Goal: Information Seeking & Learning: Learn about a topic

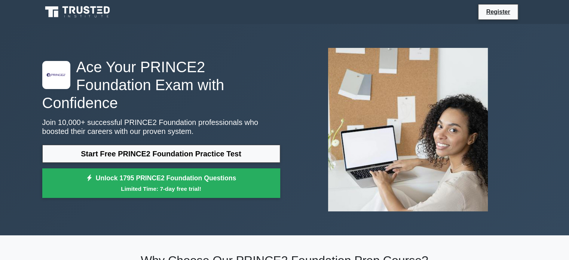
click at [163, 147] on link "Start Free PRINCE2 Foundation Practice Test" at bounding box center [161, 154] width 238 height 18
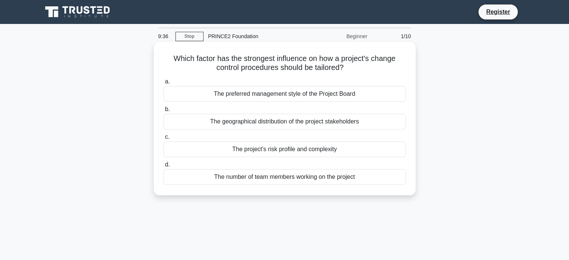
click at [236, 176] on div "The number of team members working on the project" at bounding box center [284, 177] width 242 height 16
click at [163, 167] on input "d. The number of team members working on the project" at bounding box center [163, 164] width 0 height 5
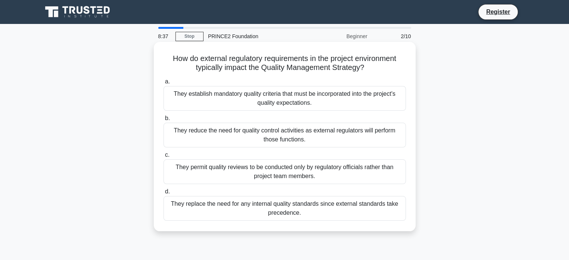
click at [247, 179] on div "They permit quality reviews to be conducted only by regulatory officials rather…" at bounding box center [284, 171] width 242 height 25
click at [163, 157] on input "c. They permit quality reviews to be conducted only by regulatory officials rat…" at bounding box center [163, 155] width 0 height 5
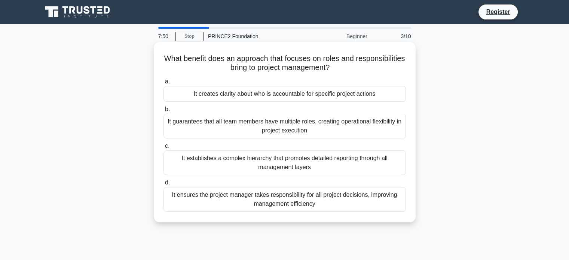
click at [329, 125] on div "It guarantees that all team members have multiple roles, creating operational f…" at bounding box center [284, 126] width 242 height 25
click at [163, 112] on input "b. It guarantees that all team members have multiple roles, creating operationa…" at bounding box center [163, 109] width 0 height 5
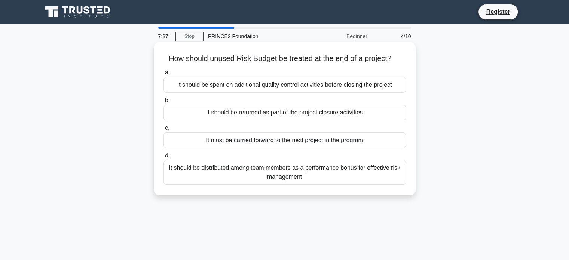
click at [280, 111] on div "It should be returned as part of the project closure activities" at bounding box center [284, 113] width 242 height 16
click at [163, 103] on input "b. It should be returned as part of the project closure activities" at bounding box center [163, 100] width 0 height 5
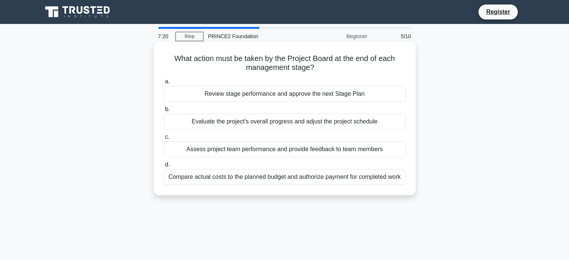
click at [298, 97] on div "Review stage performance and approve the next Stage Plan" at bounding box center [284, 94] width 242 height 16
click at [163, 84] on input "a. Review stage performance and approve the next Stage Plan" at bounding box center [163, 81] width 0 height 5
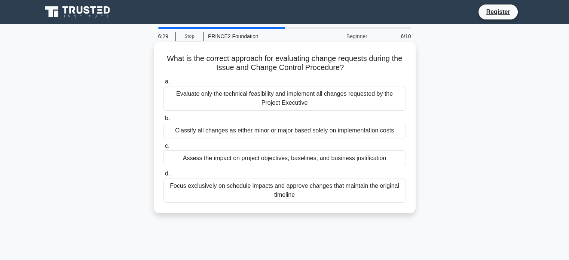
click at [251, 201] on div "Focus exclusively on schedule impacts and approve changes that maintain the ori…" at bounding box center [284, 190] width 242 height 25
click at [163, 176] on input "d. Focus exclusively on schedule impacts and approve changes that maintain the …" at bounding box center [163, 173] width 0 height 5
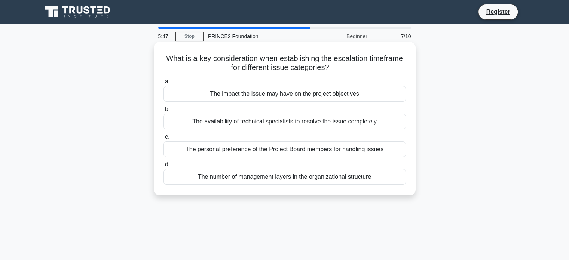
click at [305, 126] on div "The availability of technical specialists to resolve the issue completely" at bounding box center [284, 122] width 242 height 16
click at [163, 112] on input "b. The availability of technical specialists to resolve the issue completely" at bounding box center [163, 109] width 0 height 5
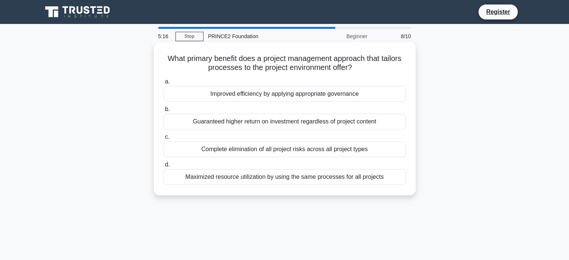
click at [301, 98] on div "Improved efficiency by applying appropriate governance" at bounding box center [284, 94] width 242 height 16
click at [163, 84] on input "a. Improved efficiency by applying appropriate governance" at bounding box center [163, 81] width 0 height 5
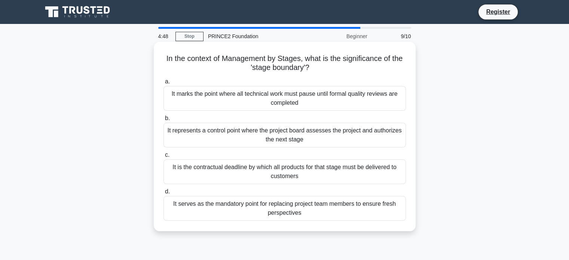
click at [282, 135] on div "It represents a control point where the project board assesses the project and …" at bounding box center [284, 135] width 242 height 25
click at [163, 121] on input "b. It represents a control point where the project board assesses the project a…" at bounding box center [163, 118] width 0 height 5
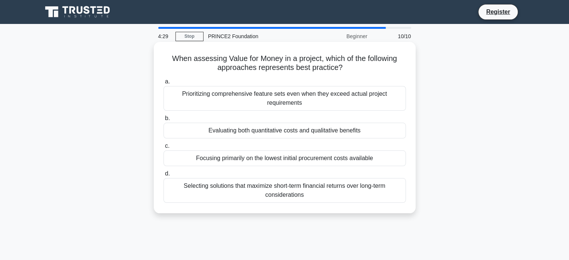
click at [269, 137] on div "Evaluating both quantitative costs and qualitative benefits" at bounding box center [284, 131] width 242 height 16
click at [163, 121] on input "b. Evaluating both quantitative costs and qualitative benefits" at bounding box center [163, 118] width 0 height 5
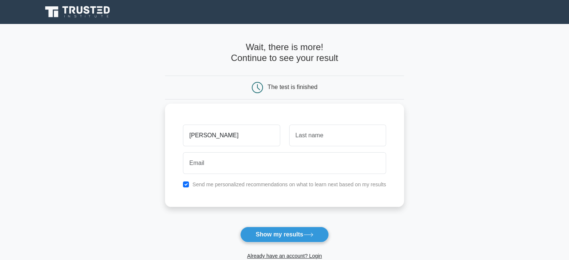
type input "Anshumant"
click at [302, 135] on input "text" at bounding box center [337, 136] width 97 height 22
type input "Sahu"
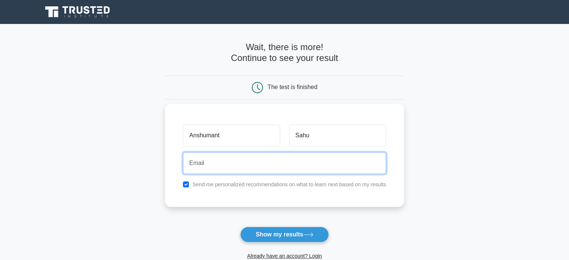
click at [298, 166] on input "email" at bounding box center [284, 163] width 203 height 22
type input "anshuman754@gmail.com"
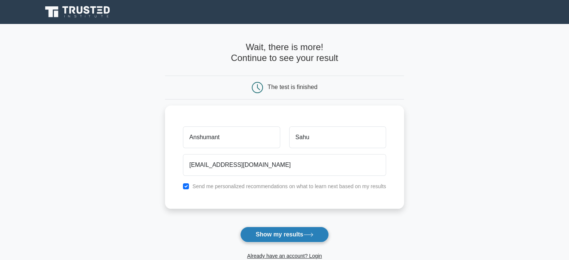
click at [288, 231] on button "Show my results" at bounding box center [284, 235] width 88 height 16
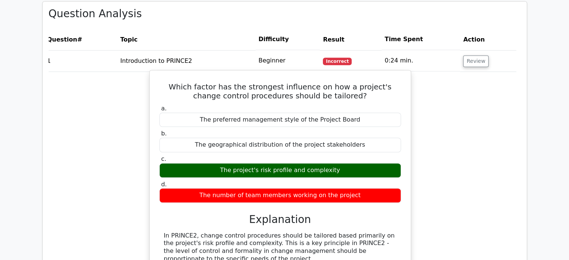
scroll to position [565, 0]
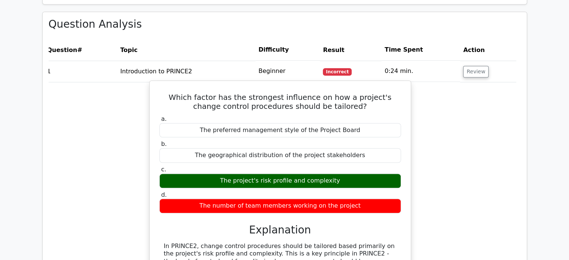
drag, startPoint x: 307, startPoint y: 74, endPoint x: 227, endPoint y: 89, distance: 80.7
click at [227, 115] on label "a. The preferred management style of the Project Board" at bounding box center [280, 126] width 242 height 22
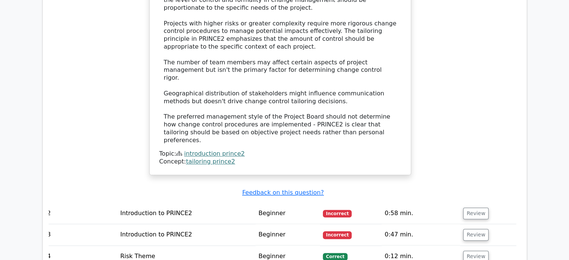
scroll to position [829, 0]
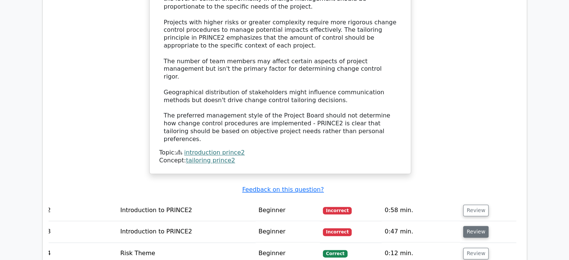
click at [482, 226] on button "Review" at bounding box center [475, 232] width 25 height 12
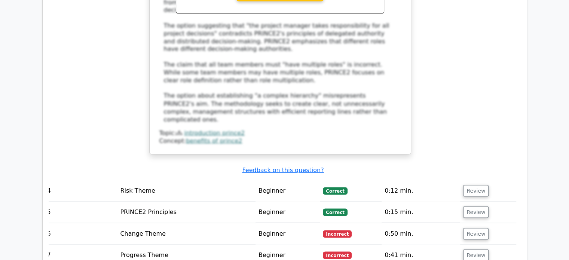
scroll to position [1321, 0]
click at [480, 228] on button "Review" at bounding box center [475, 234] width 25 height 12
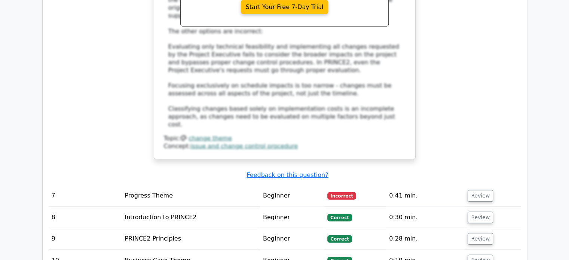
scroll to position [1814, 0]
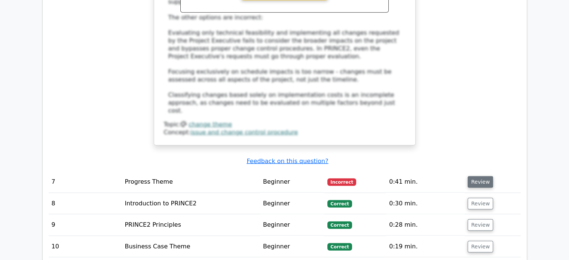
click at [473, 176] on button "Review" at bounding box center [479, 182] width 25 height 12
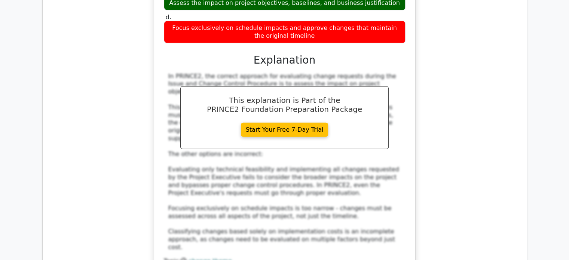
scroll to position [1676, 0]
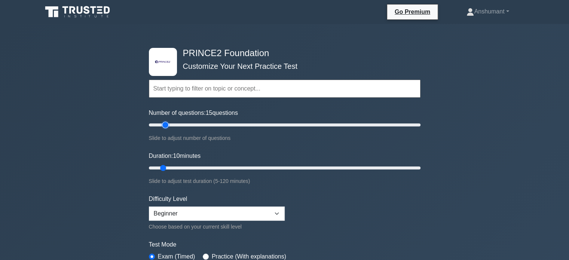
click at [163, 124] on input "Number of questions: 15 questions" at bounding box center [284, 124] width 271 height 9
drag, startPoint x: 163, startPoint y: 124, endPoint x: 227, endPoint y: 133, distance: 65.3
type input "60"
click at [227, 129] on input "Number of questions: 60 questions" at bounding box center [284, 124] width 271 height 9
drag, startPoint x: 163, startPoint y: 168, endPoint x: 281, endPoint y: 176, distance: 118.0
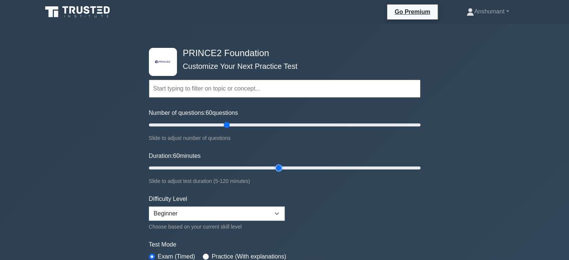
type input "60"
click at [281, 172] on input "Duration: 60 minutes" at bounding box center [284, 167] width 271 height 9
click at [250, 216] on select "Beginner Intermediate Expert" at bounding box center [217, 213] width 136 height 14
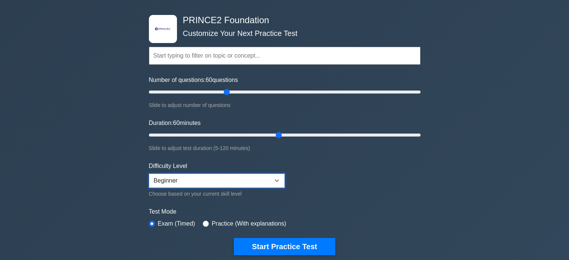
scroll to position [33, 0]
click at [228, 222] on label "Practice (With explanations)" at bounding box center [249, 223] width 74 height 9
click at [200, 220] on div "Test Mode Exam (Timed) Practice (With explanations)" at bounding box center [284, 218] width 271 height 22
click at [205, 222] on input "radio" at bounding box center [206, 224] width 6 height 6
radio input "true"
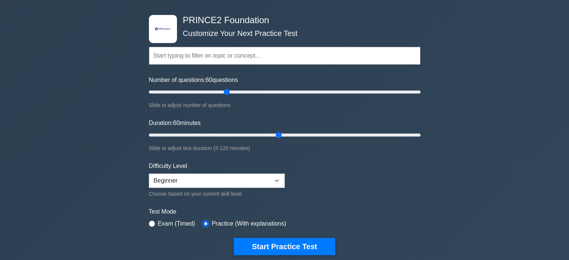
click at [205, 222] on input "radio" at bounding box center [206, 224] width 6 height 6
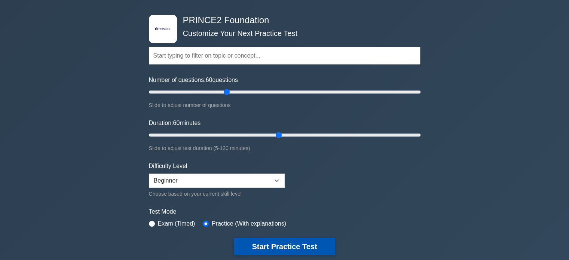
click at [283, 253] on button "Start Practice Test" at bounding box center [284, 246] width 101 height 17
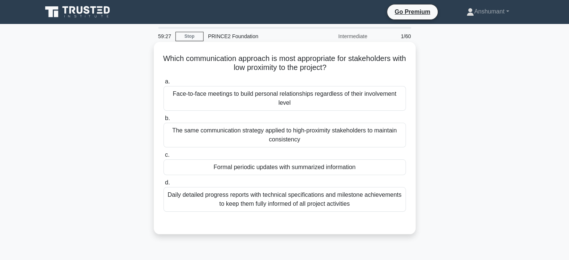
click at [286, 168] on div "Formal periodic updates with summarized information" at bounding box center [284, 167] width 242 height 16
click at [163, 157] on input "c. Formal periodic updates with summarized information" at bounding box center [163, 155] width 0 height 5
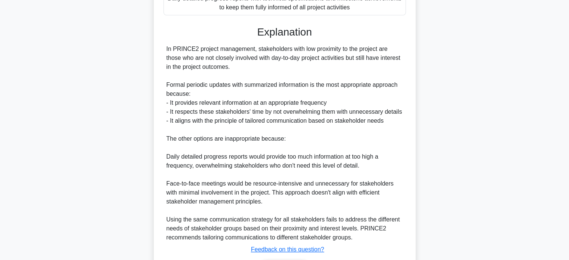
scroll to position [245, 0]
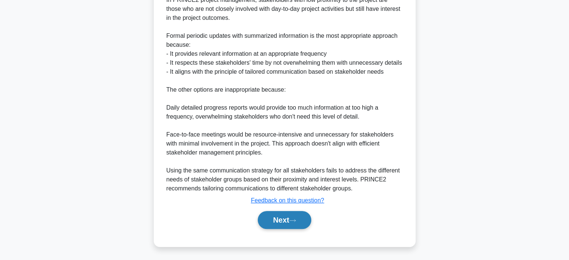
click at [282, 218] on button "Next" at bounding box center [284, 220] width 53 height 18
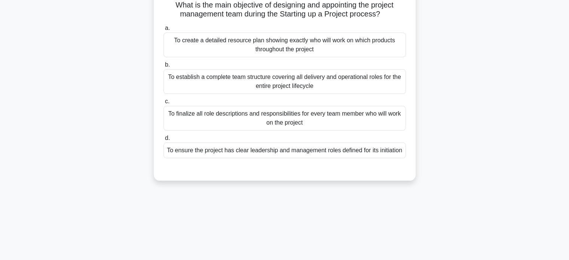
scroll to position [0, 0]
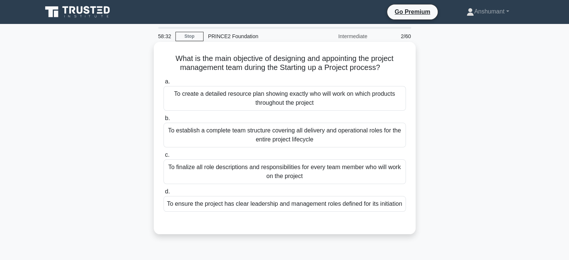
click at [257, 145] on div "To establish a complete team structure covering all delivery and operational ro…" at bounding box center [284, 135] width 242 height 25
click at [163, 121] on input "b. To establish a complete team structure covering all delivery and operational…" at bounding box center [163, 118] width 0 height 5
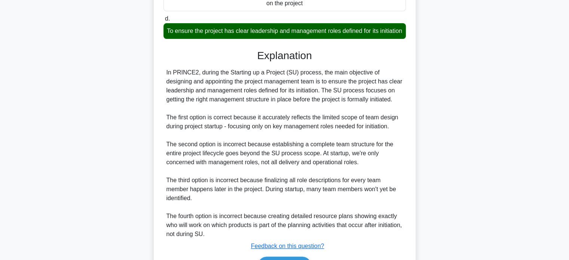
scroll to position [228, 0]
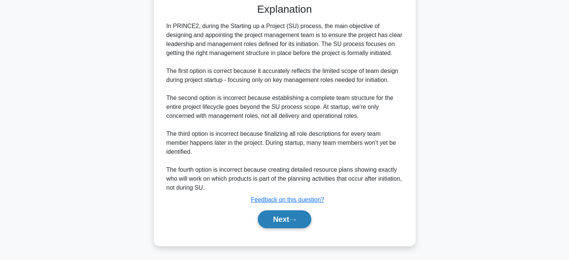
click at [279, 223] on button "Next" at bounding box center [284, 219] width 53 height 18
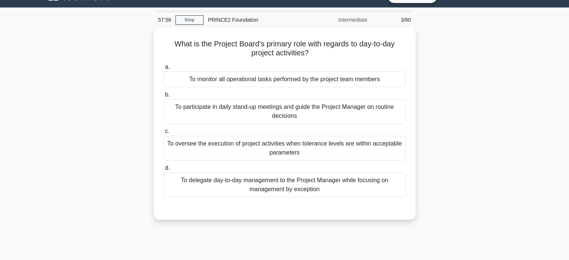
scroll to position [0, 0]
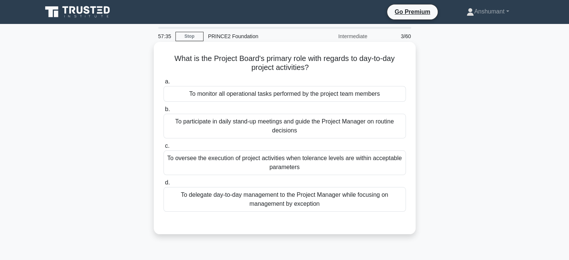
click at [274, 125] on div "To participate in daily stand-up meetings and guide the Project Manager on rout…" at bounding box center [284, 126] width 242 height 25
click at [163, 112] on input "b. To participate in daily stand-up meetings and guide the Project Manager on r…" at bounding box center [163, 109] width 0 height 5
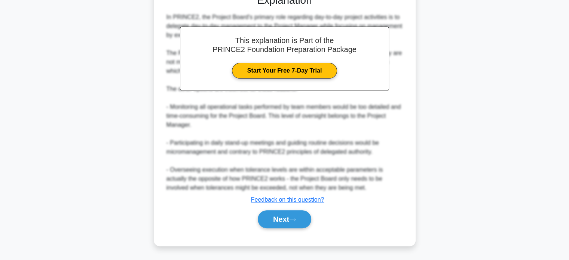
scroll to position [237, 0]
